Goal: Information Seeking & Learning: Learn about a topic

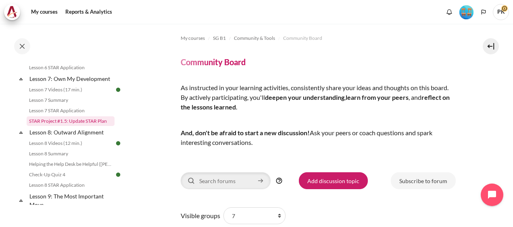
scroll to position [663, 0]
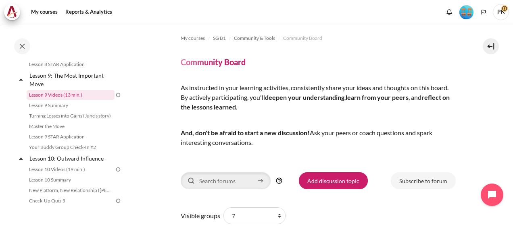
click at [69, 100] on link "Lesson 9 Videos (13 min.)" at bounding box center [71, 95] width 88 height 10
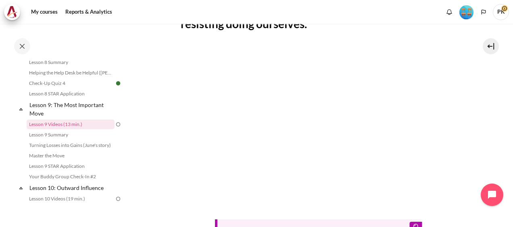
scroll to position [363, 0]
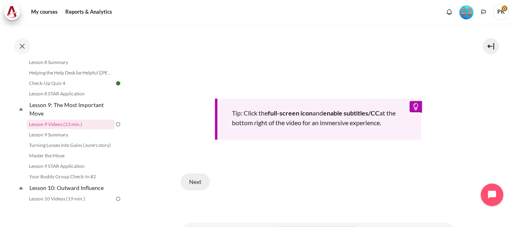
click at [183, 179] on button "Next" at bounding box center [195, 182] width 29 height 17
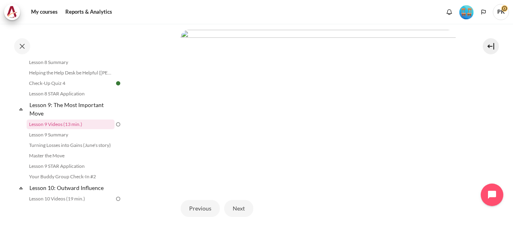
scroll to position [202, 0]
click at [240, 218] on button "Next" at bounding box center [238, 220] width 29 height 17
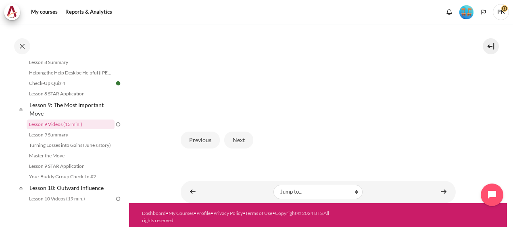
scroll to position [242, 0]
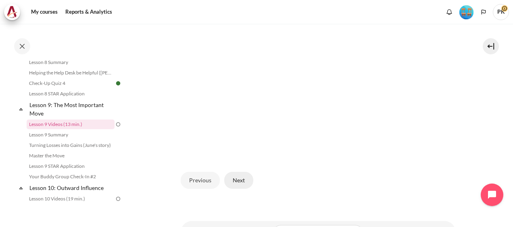
click at [242, 175] on button "Next" at bounding box center [238, 180] width 29 height 17
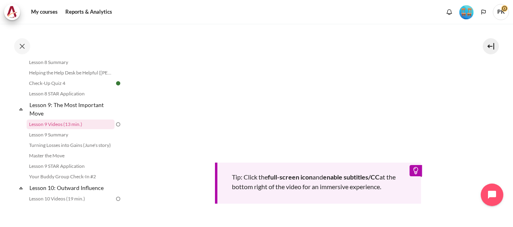
scroll to position [380, 0]
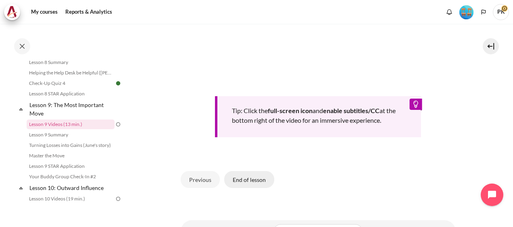
click at [245, 177] on button "End of lesson" at bounding box center [249, 179] width 50 height 17
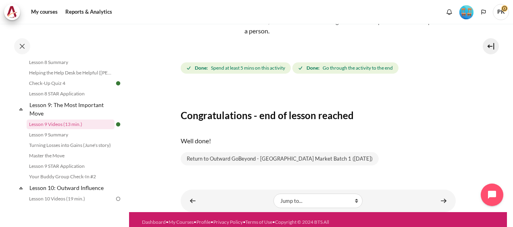
scroll to position [117, 0]
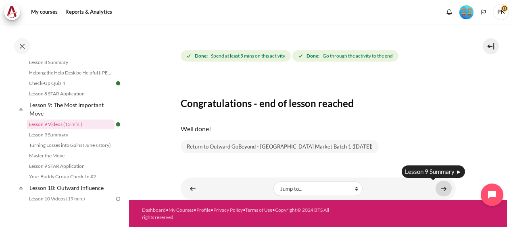
click at [443, 190] on link "Content" at bounding box center [443, 189] width 16 height 16
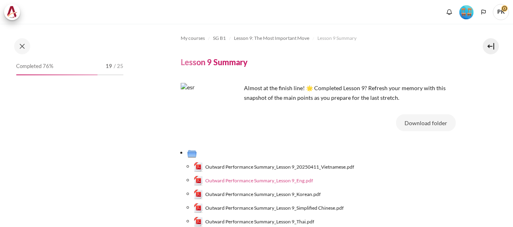
scroll to position [81, 0]
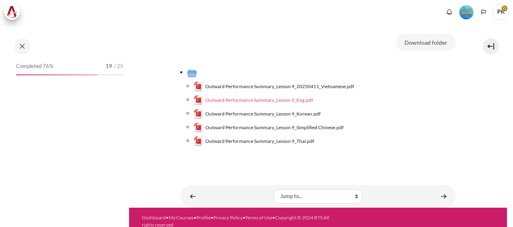
click at [284, 100] on span "Outward Performance Summary_Lesson 9_Eng.pdf" at bounding box center [259, 100] width 108 height 7
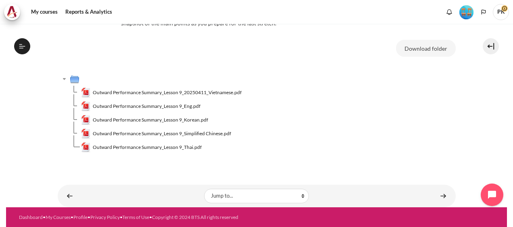
scroll to position [644, 0]
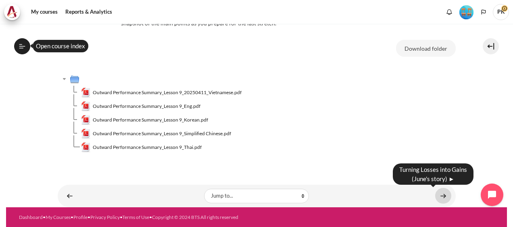
click at [435, 197] on link "Content" at bounding box center [443, 196] width 16 height 16
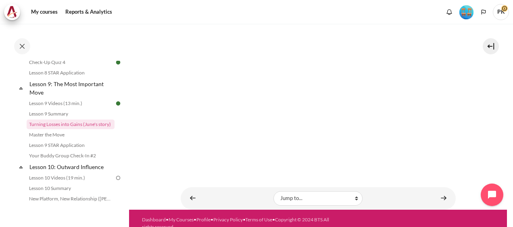
scroll to position [187, 0]
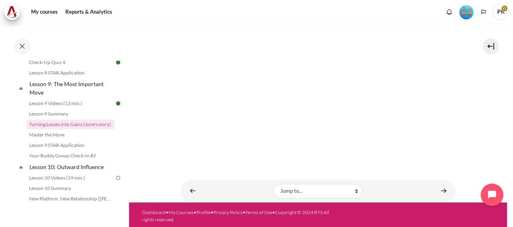
click at [254, 205] on footer "Dashboard • My Courses • Profile • Privacy Policy • Terms of Use • Copyright © …" at bounding box center [318, 216] width 378 height 27
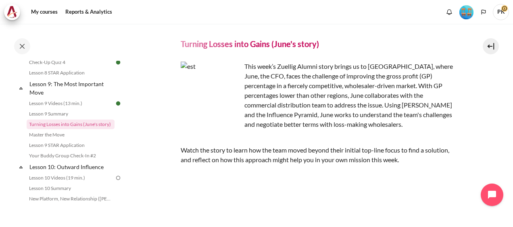
scroll to position [0, 0]
